Goal: Transaction & Acquisition: Subscribe to service/newsletter

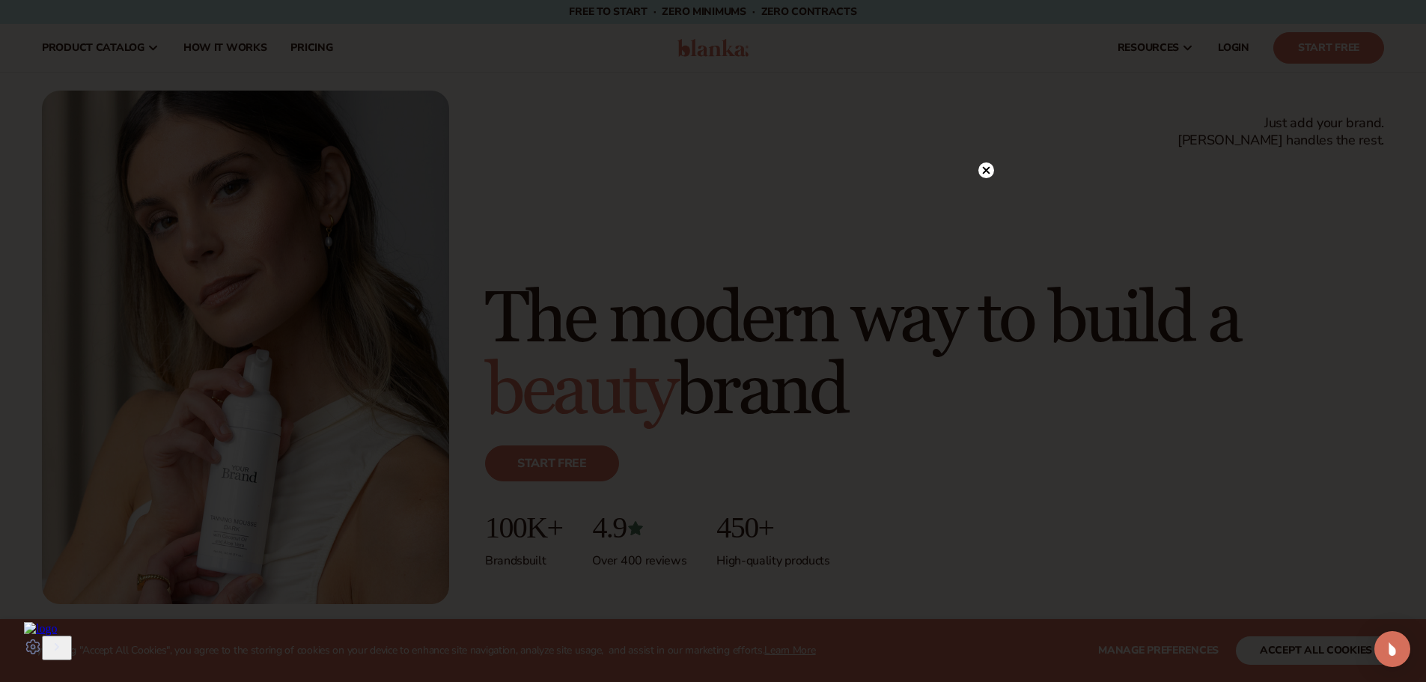
click at [984, 171] on icon at bounding box center [985, 170] width 7 height 7
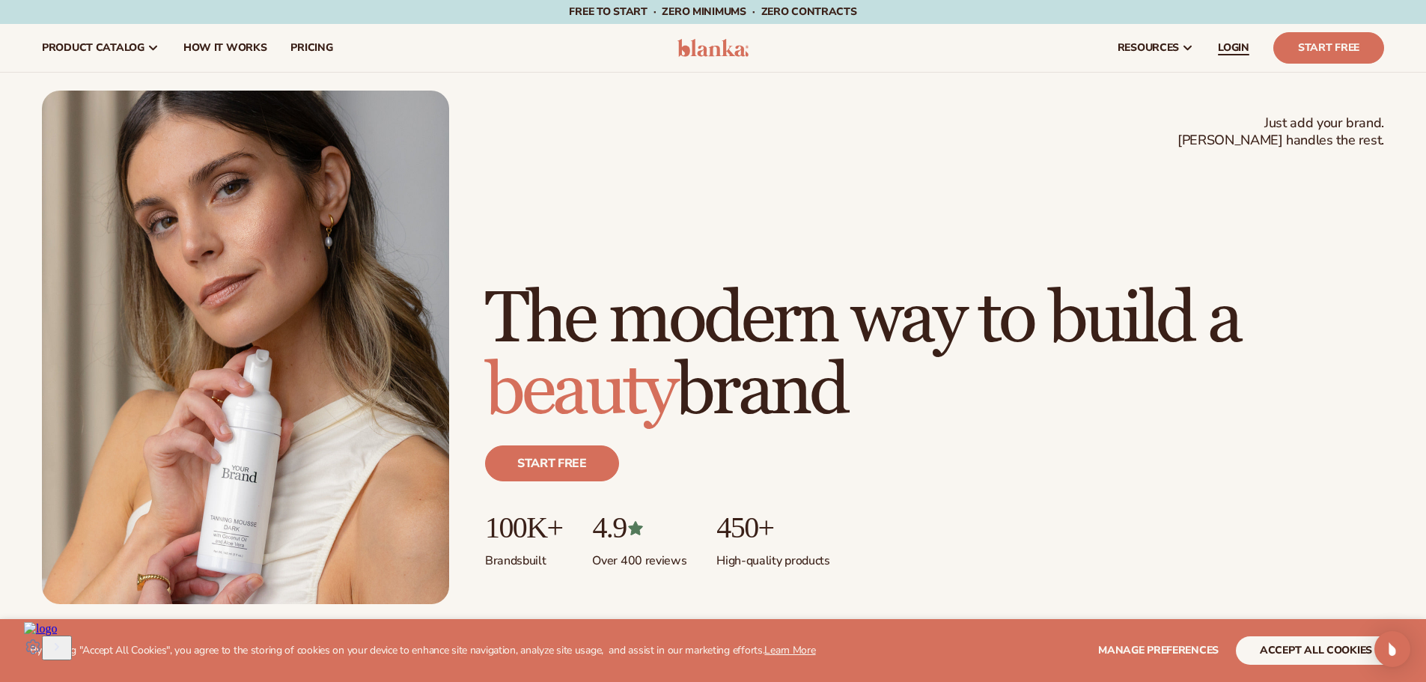
click at [1226, 42] on span "LOGIN" at bounding box center [1233, 48] width 31 height 12
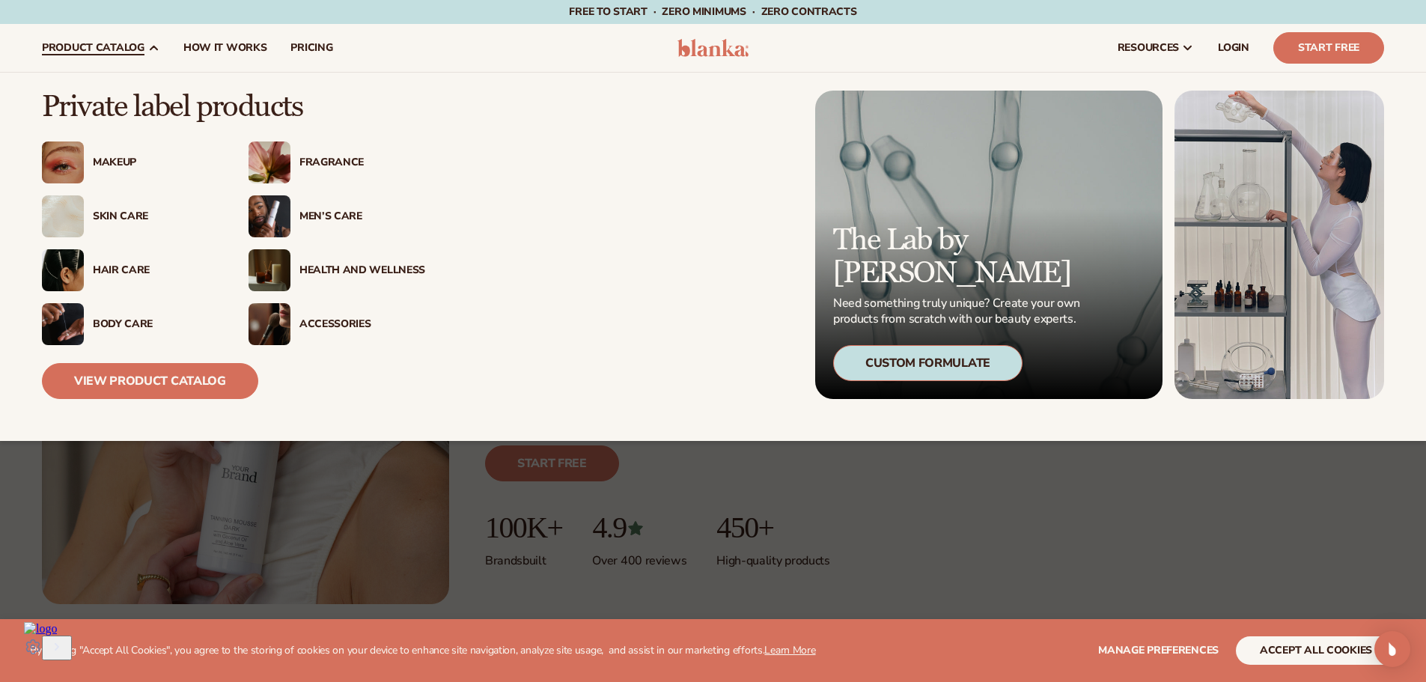
click at [352, 266] on div "Health And Wellness" at bounding box center [362, 270] width 126 height 13
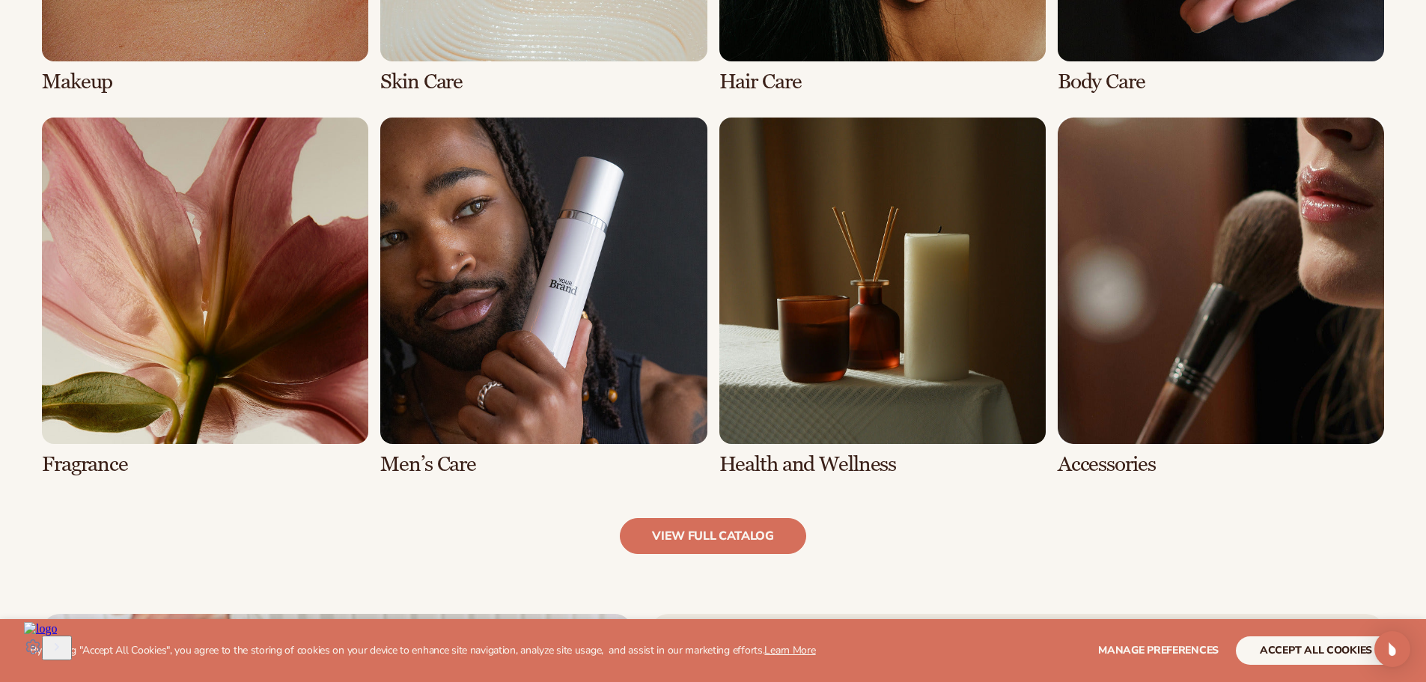
scroll to position [1497, 0]
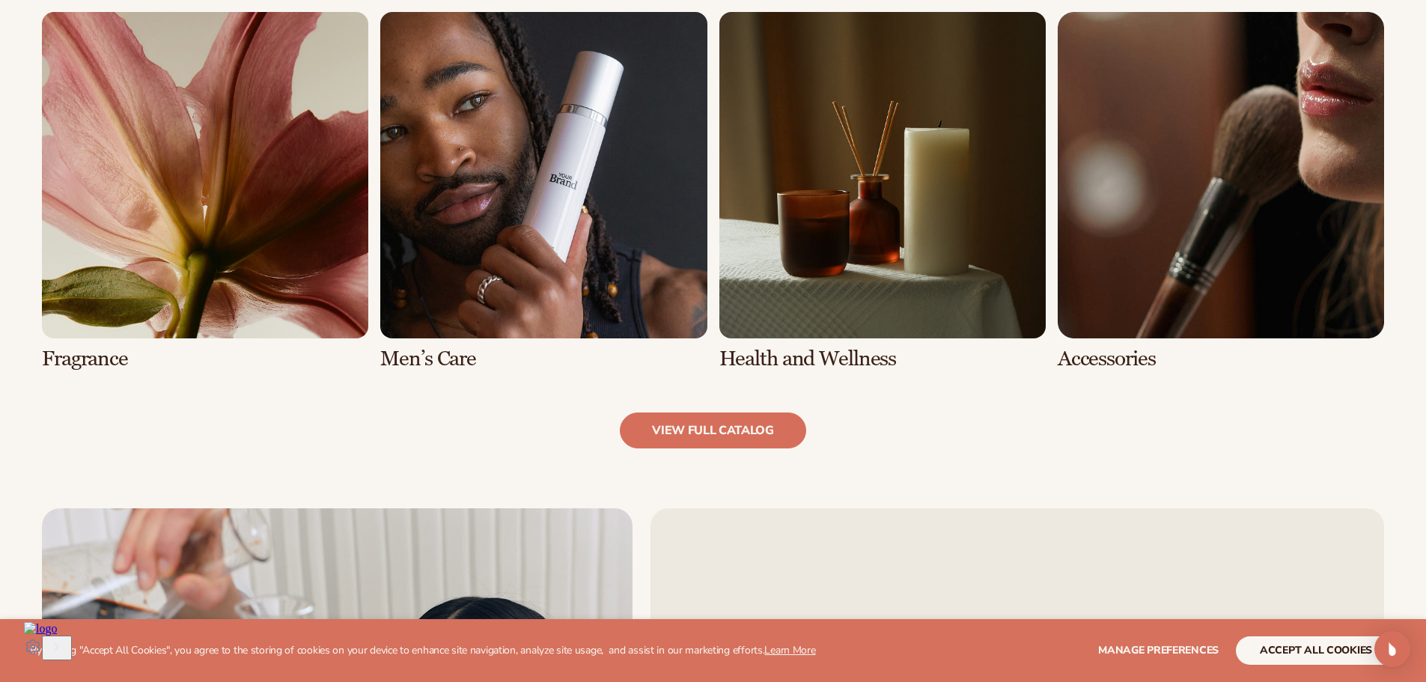
click at [787, 223] on link "7 / 8" at bounding box center [882, 191] width 326 height 358
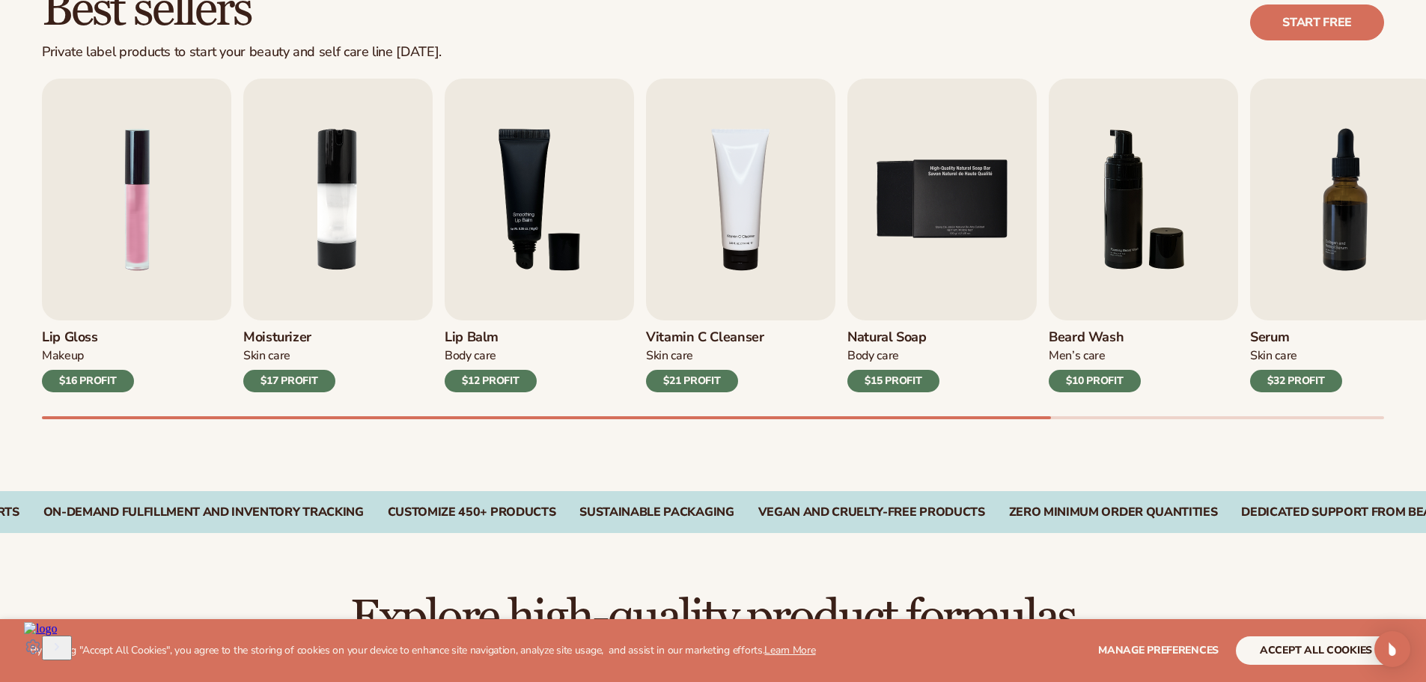
scroll to position [499, 0]
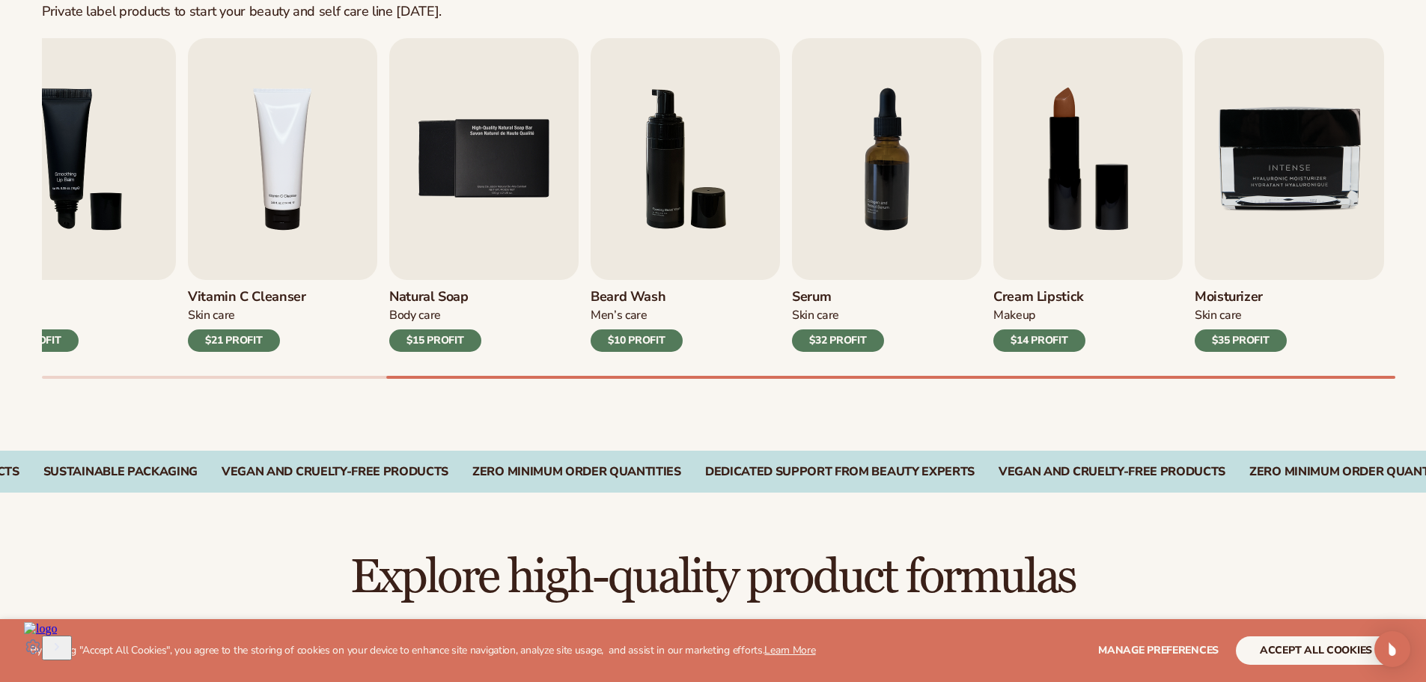
click at [1422, 373] on div "Lip Gloss Makeup $16 PROFIT Moisturizer [MEDICAL_DATA] $17 PROFIT [MEDICAL_DATA…" at bounding box center [734, 208] width 1384 height 341
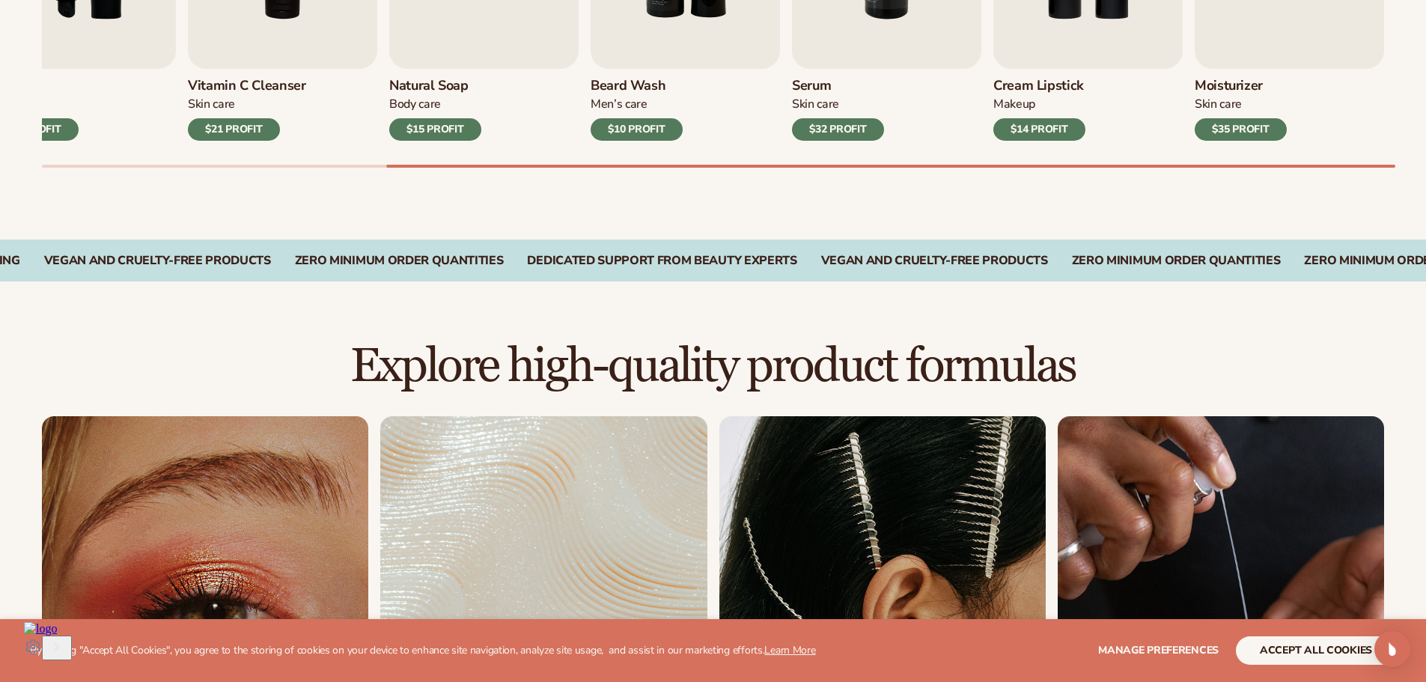
scroll to position [998, 0]
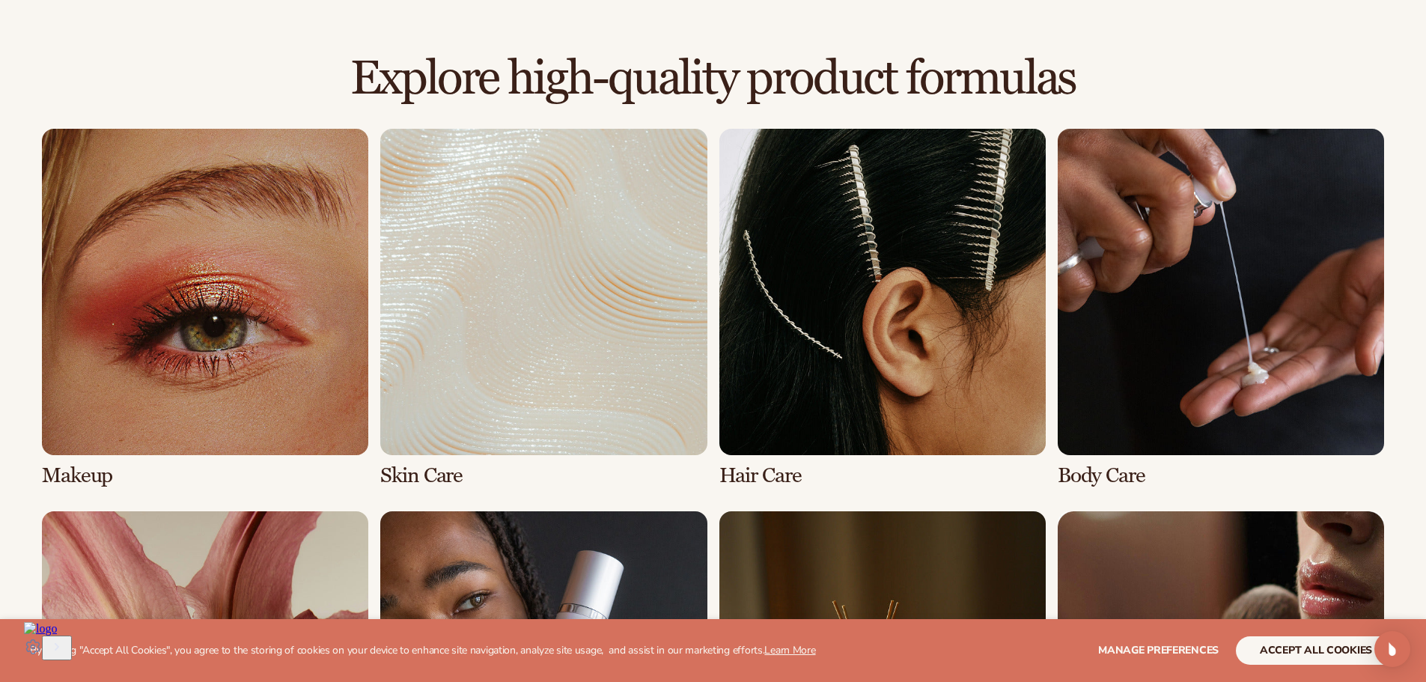
click at [532, 421] on link "2 / 8" at bounding box center [543, 308] width 326 height 358
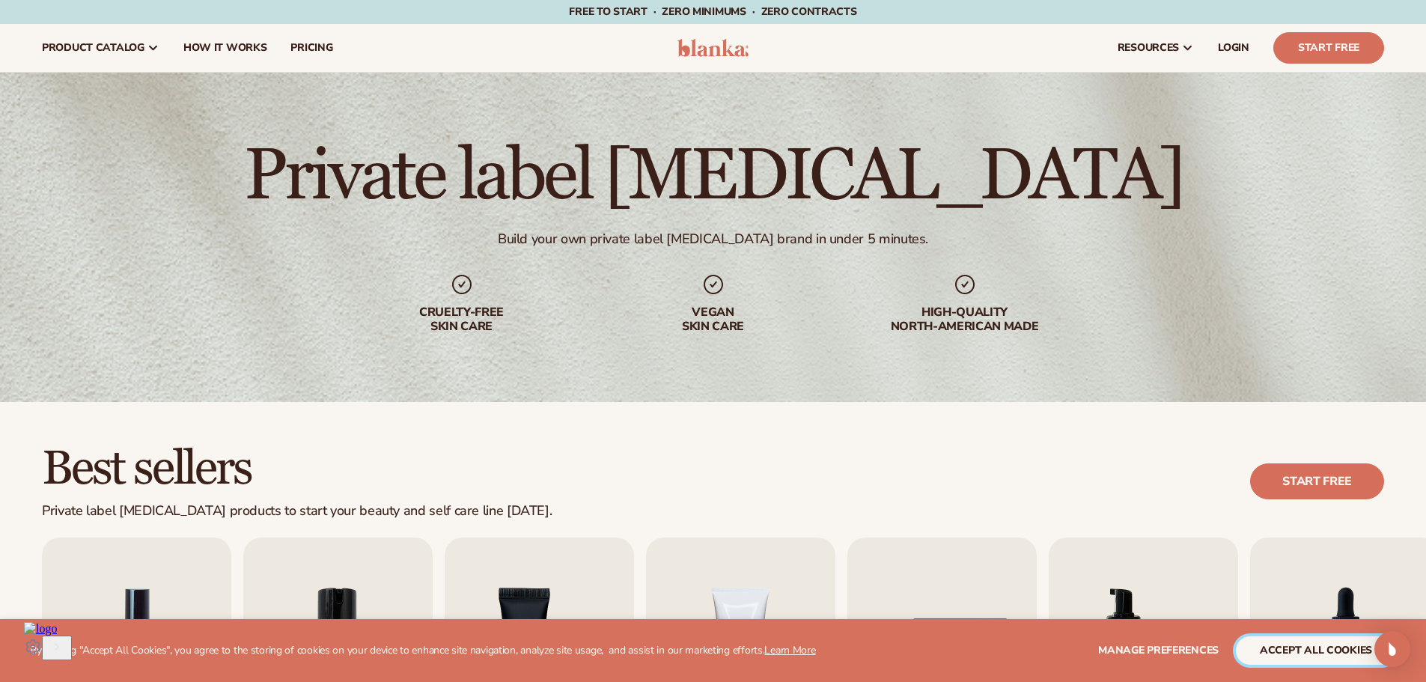
click at [1346, 645] on button "accept all cookies" at bounding box center [1316, 650] width 160 height 28
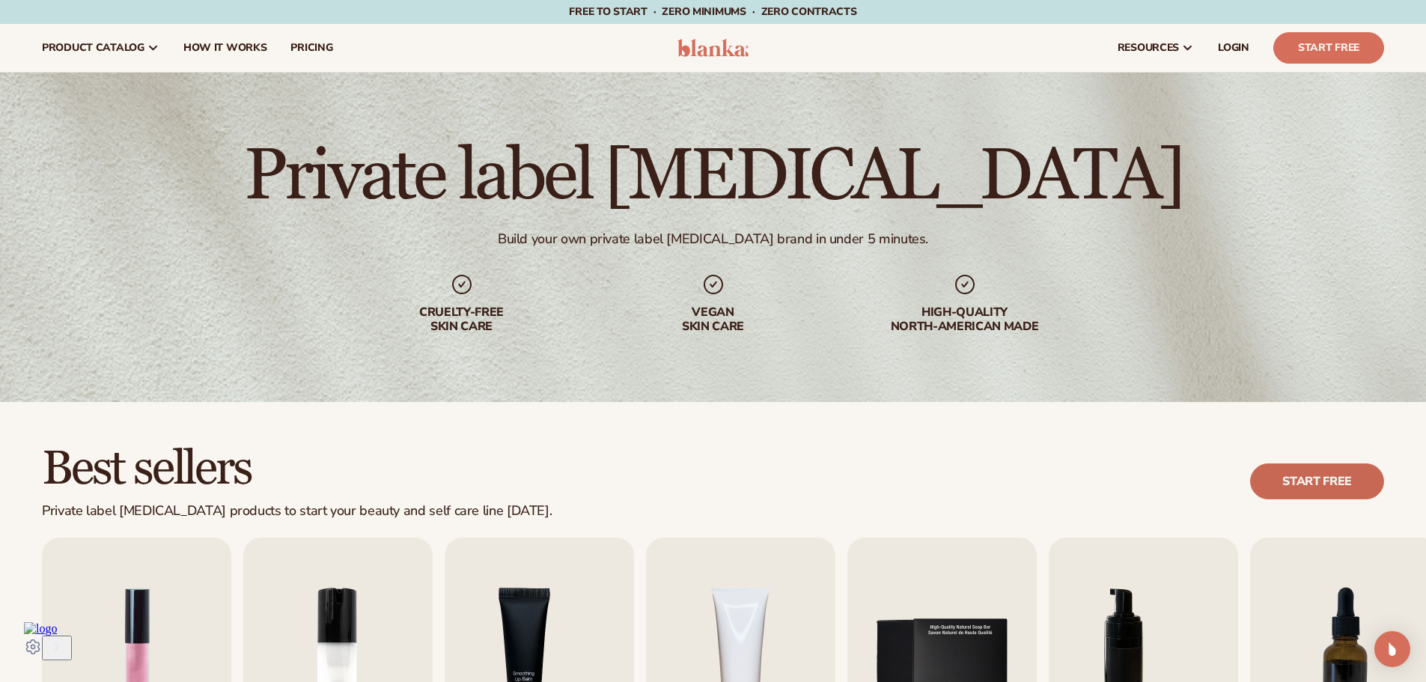
click at [1323, 476] on link "Start free" at bounding box center [1317, 481] width 134 height 36
click at [1239, 52] on span "LOGIN" at bounding box center [1233, 48] width 31 height 12
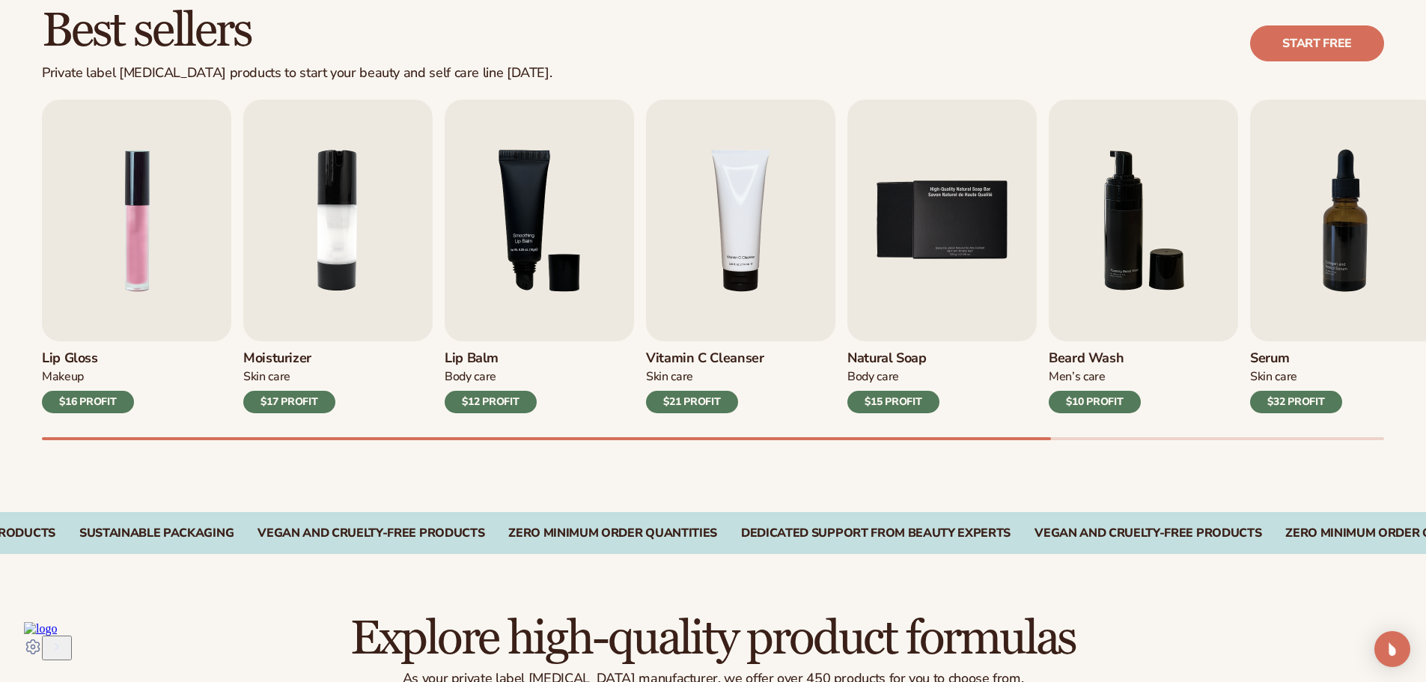
scroll to position [499, 0]
